Goal: Transaction & Acquisition: Subscribe to service/newsletter

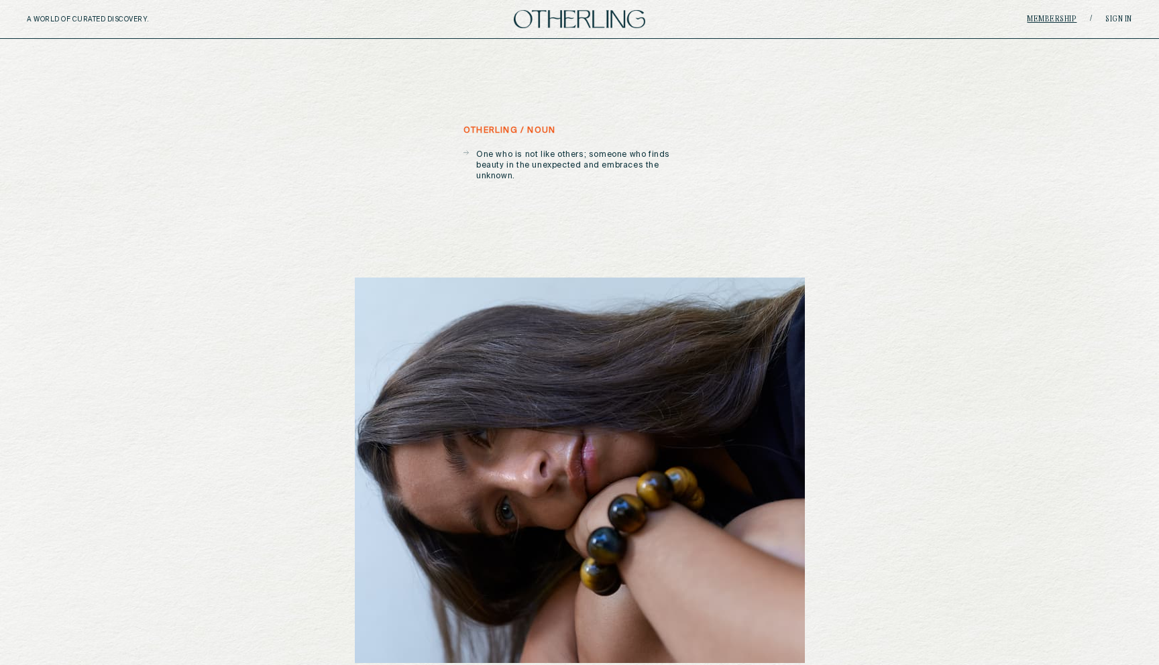
click at [1043, 17] on link "Membership" at bounding box center [1052, 19] width 50 height 8
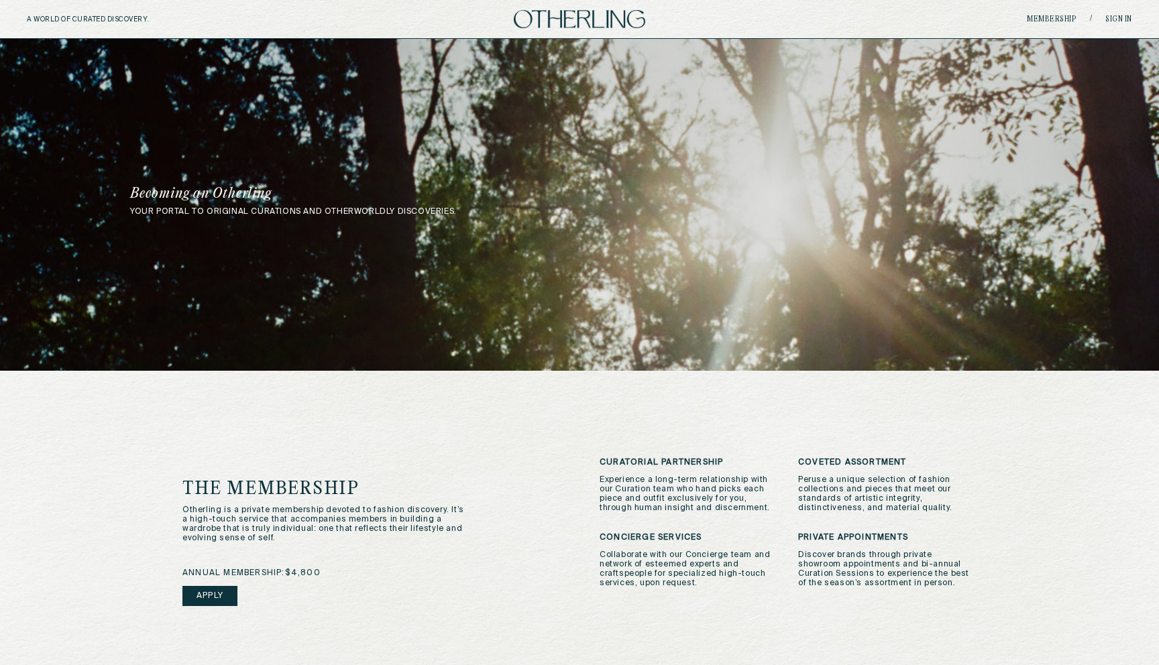
click at [570, 23] on img at bounding box center [579, 19] width 131 height 18
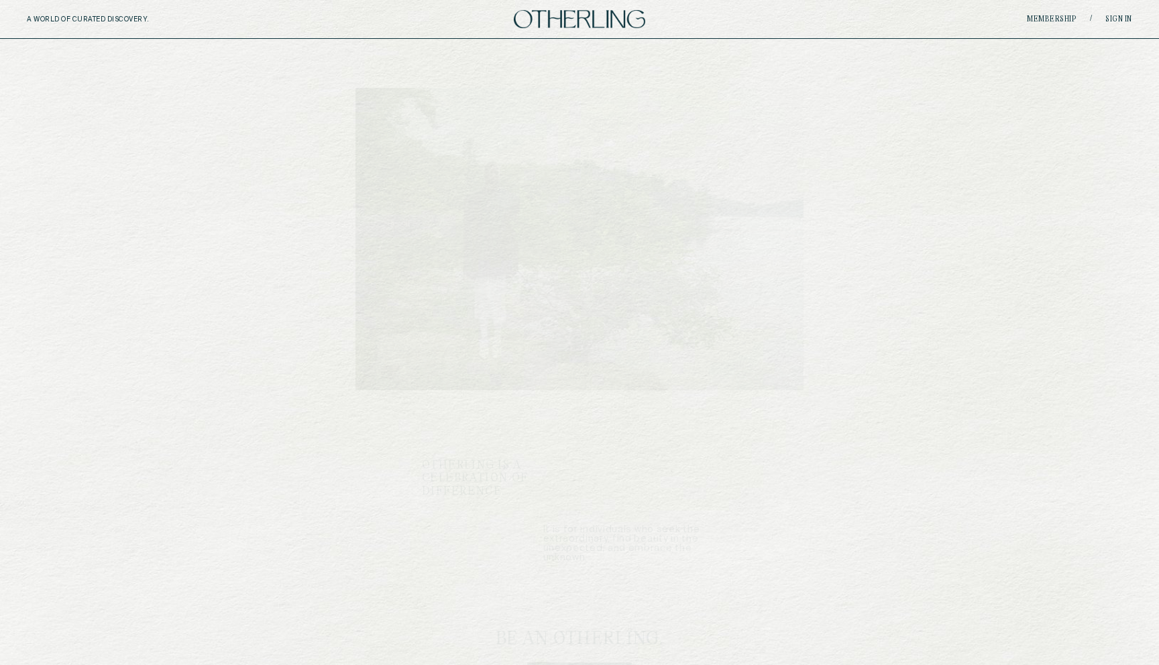
scroll to position [1496, 0]
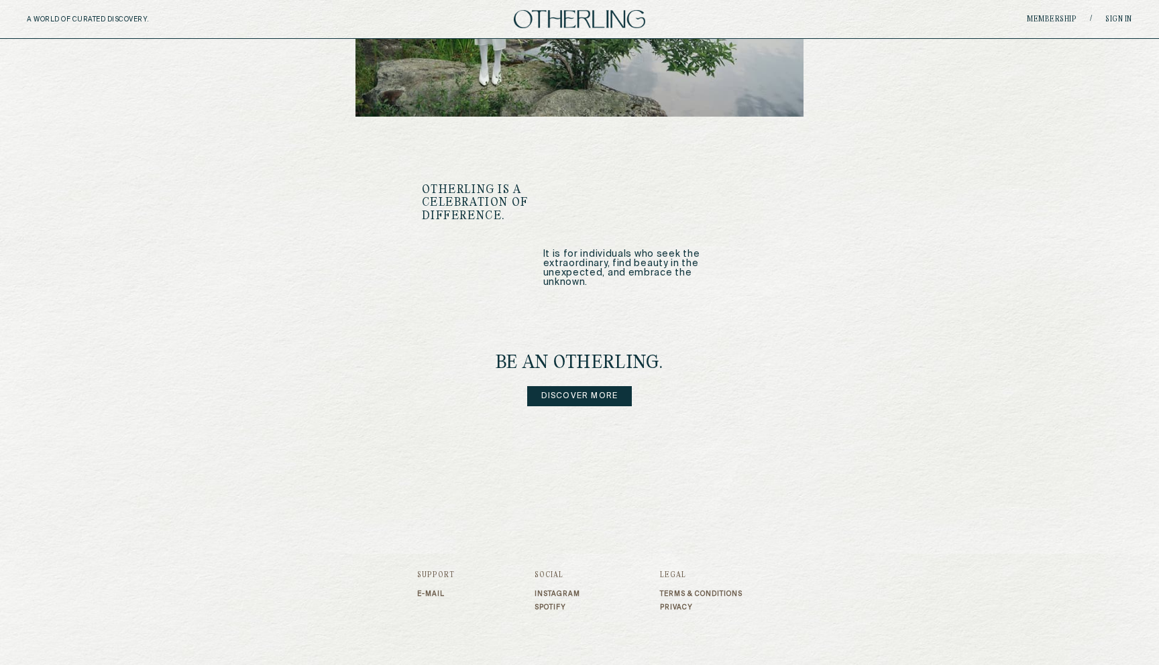
click at [598, 386] on link "Discover more" at bounding box center [579, 396] width 105 height 20
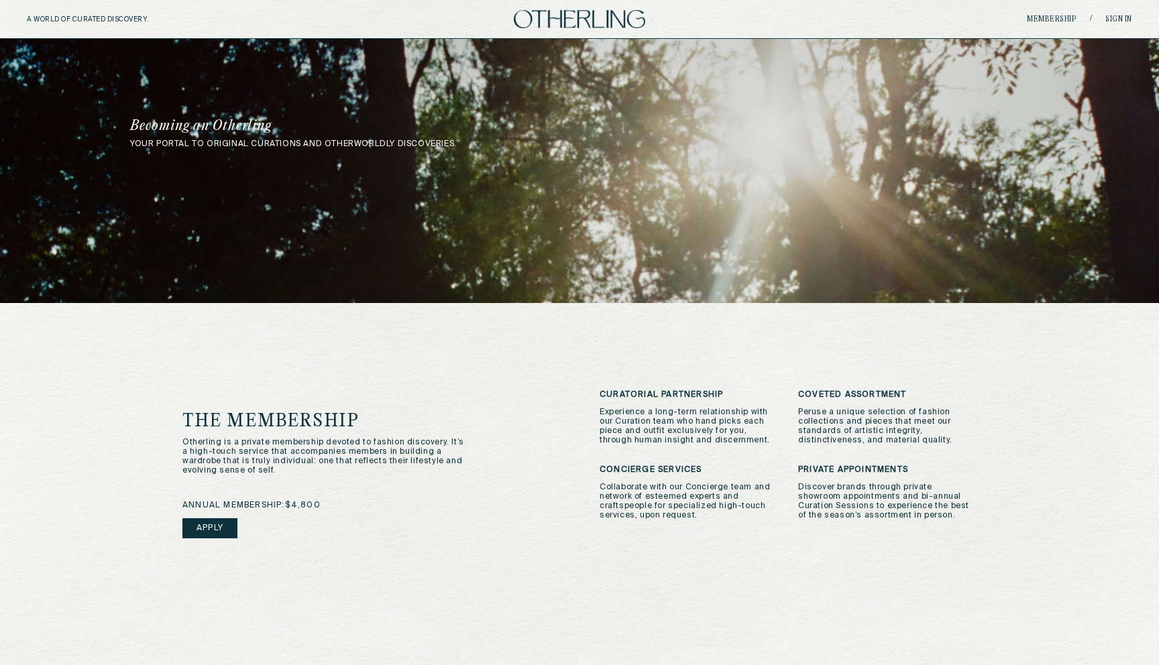
scroll to position [94, 0]
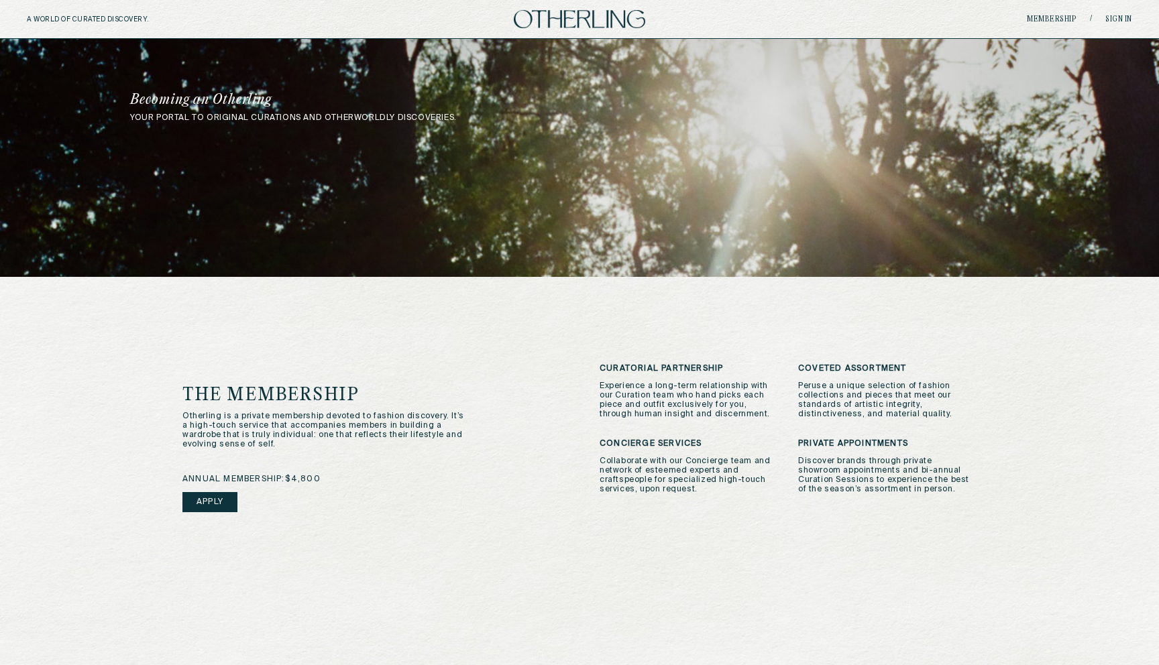
click at [210, 502] on link "Apply" at bounding box center [209, 502] width 55 height 20
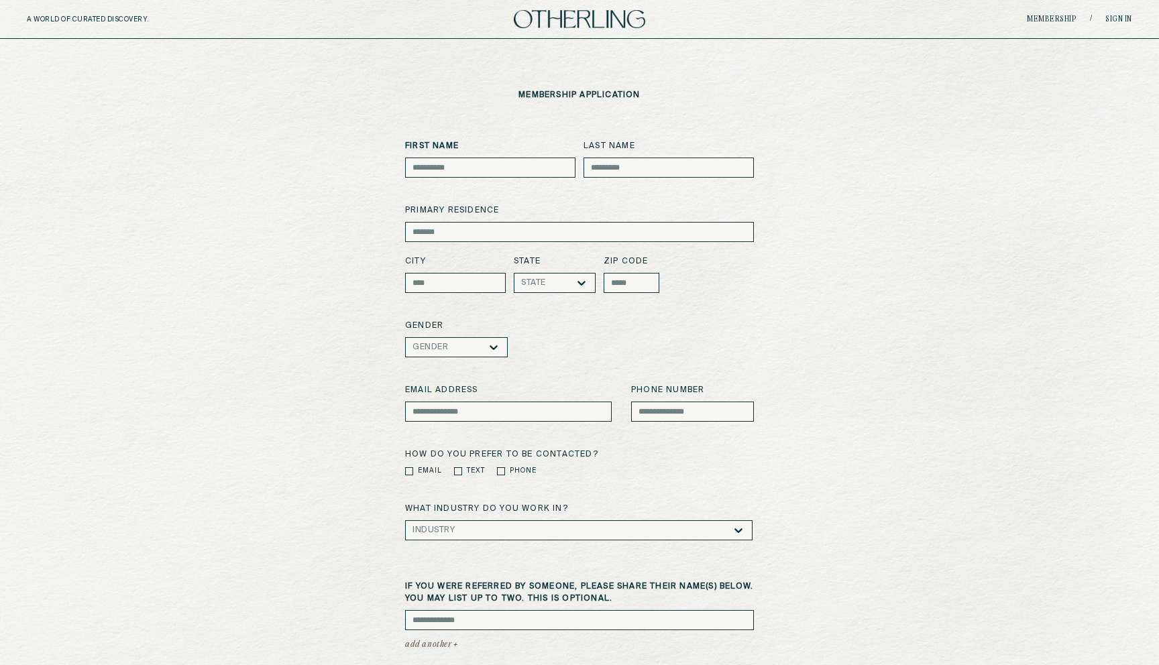
click at [586, 22] on img at bounding box center [579, 19] width 131 height 18
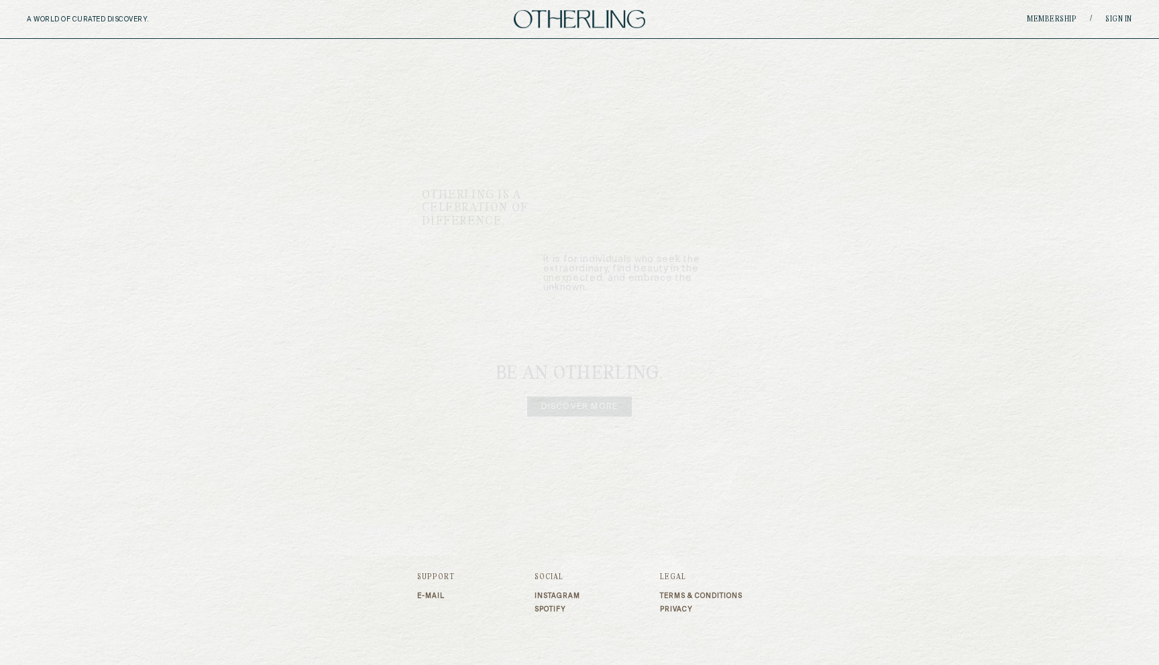
scroll to position [1503, 0]
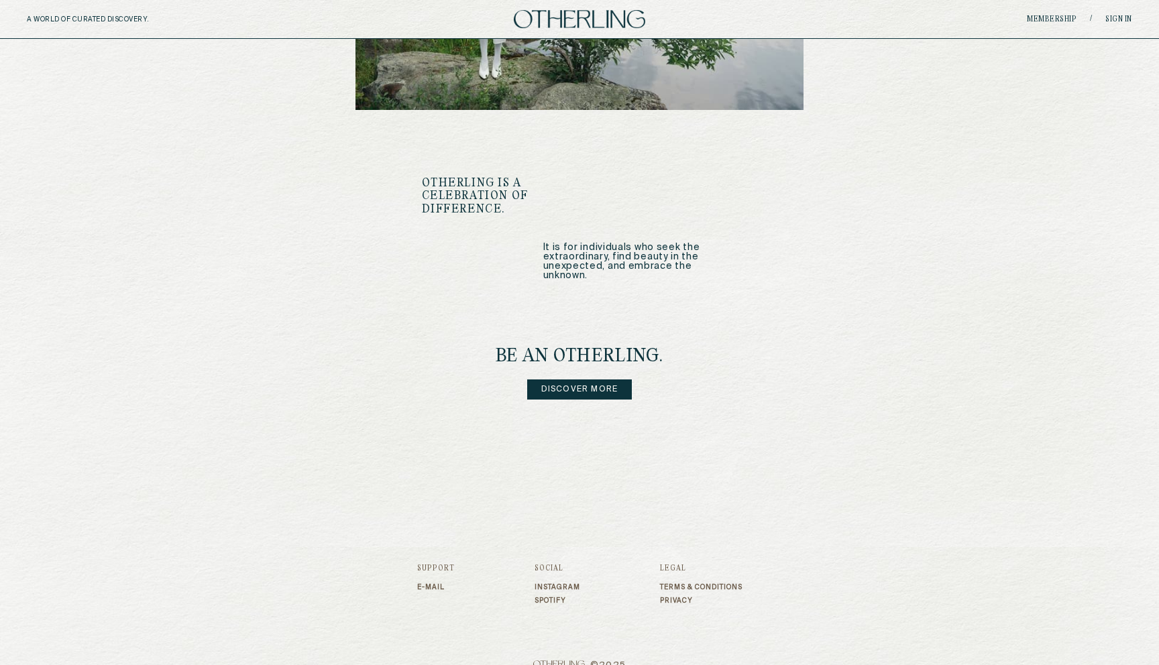
click at [614, 380] on link "Discover more" at bounding box center [579, 390] width 105 height 20
